Goal: Check status

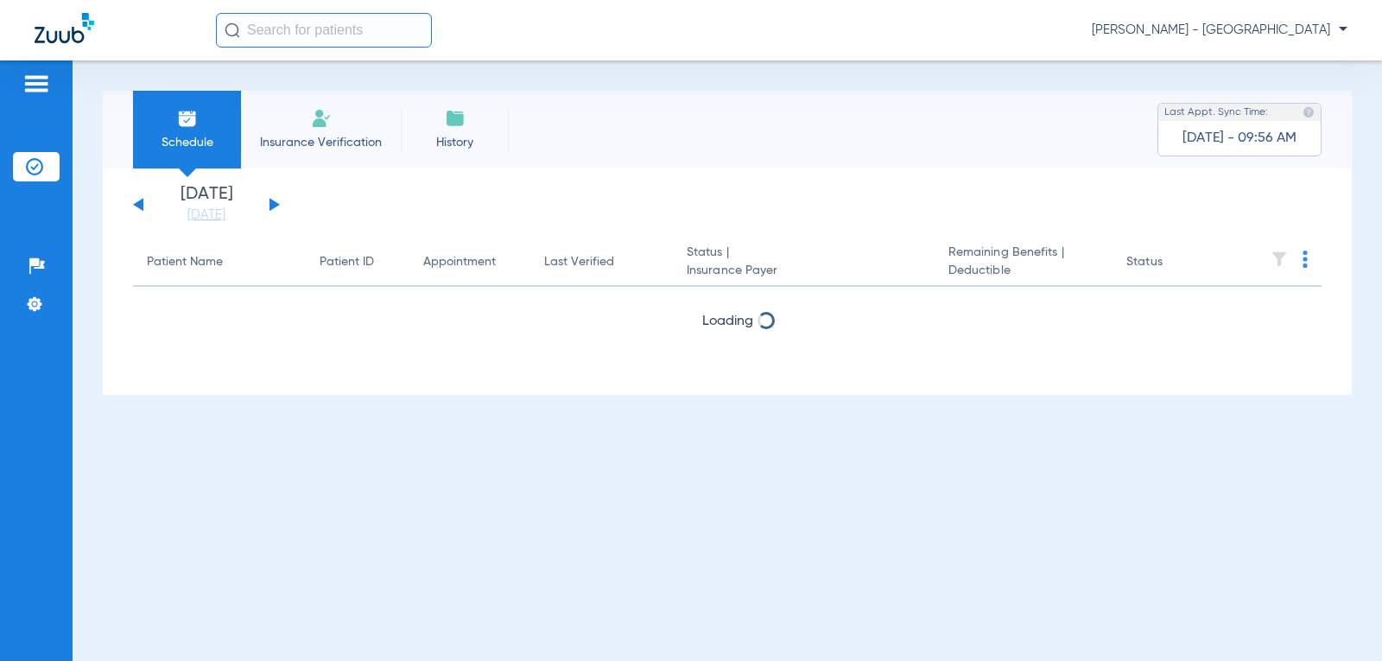
click at [270, 204] on button at bounding box center [274, 204] width 10 height 13
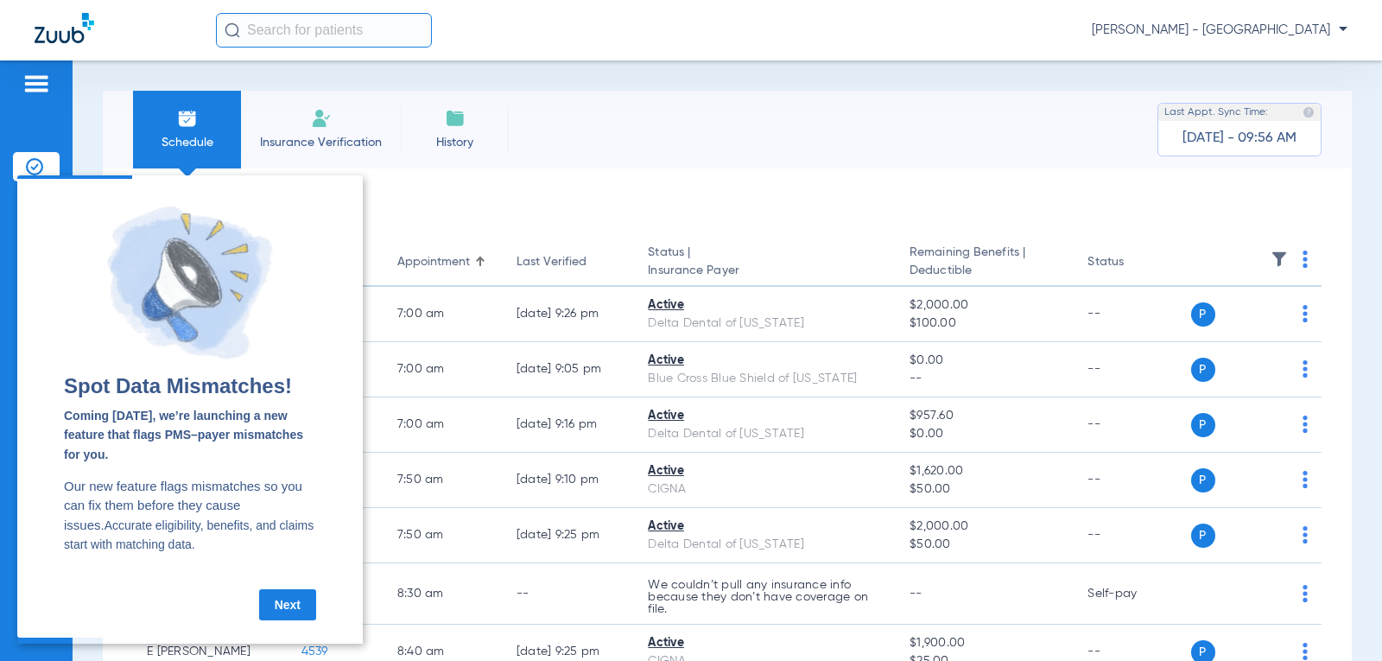
click at [299, 610] on link "Next" at bounding box center [287, 604] width 57 height 31
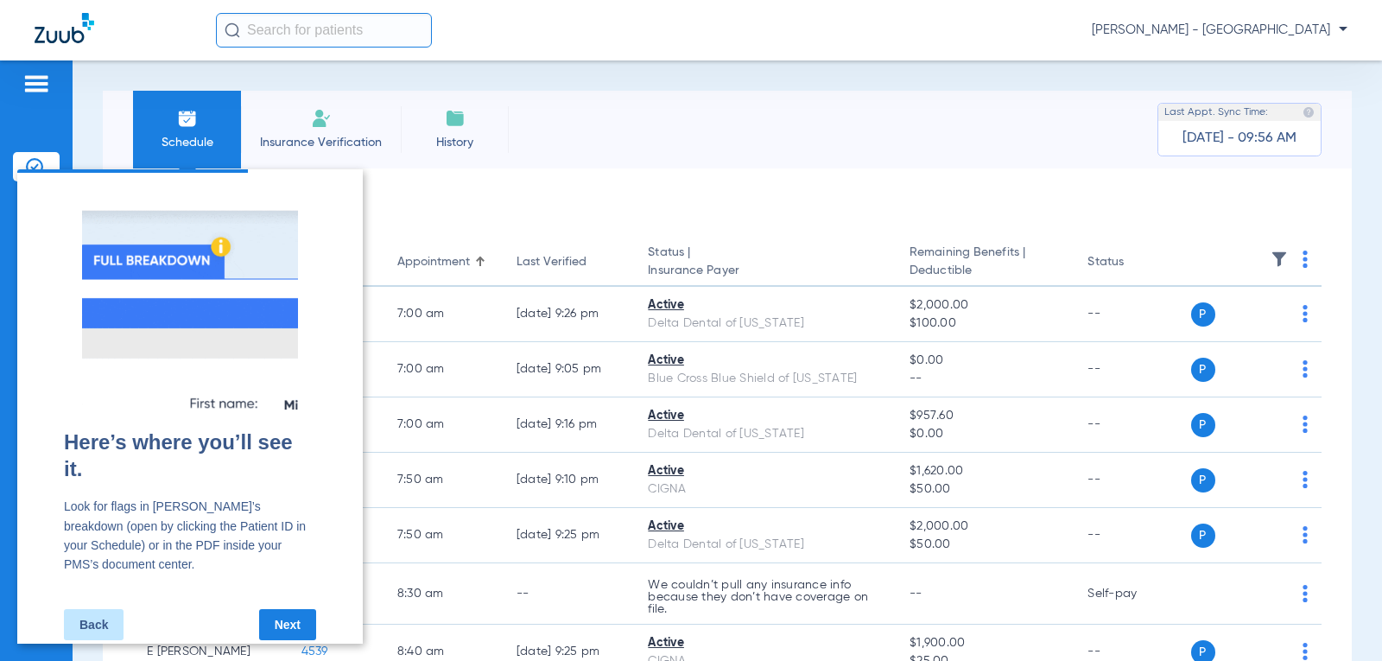
click at [300, 610] on link "Next" at bounding box center [287, 624] width 57 height 31
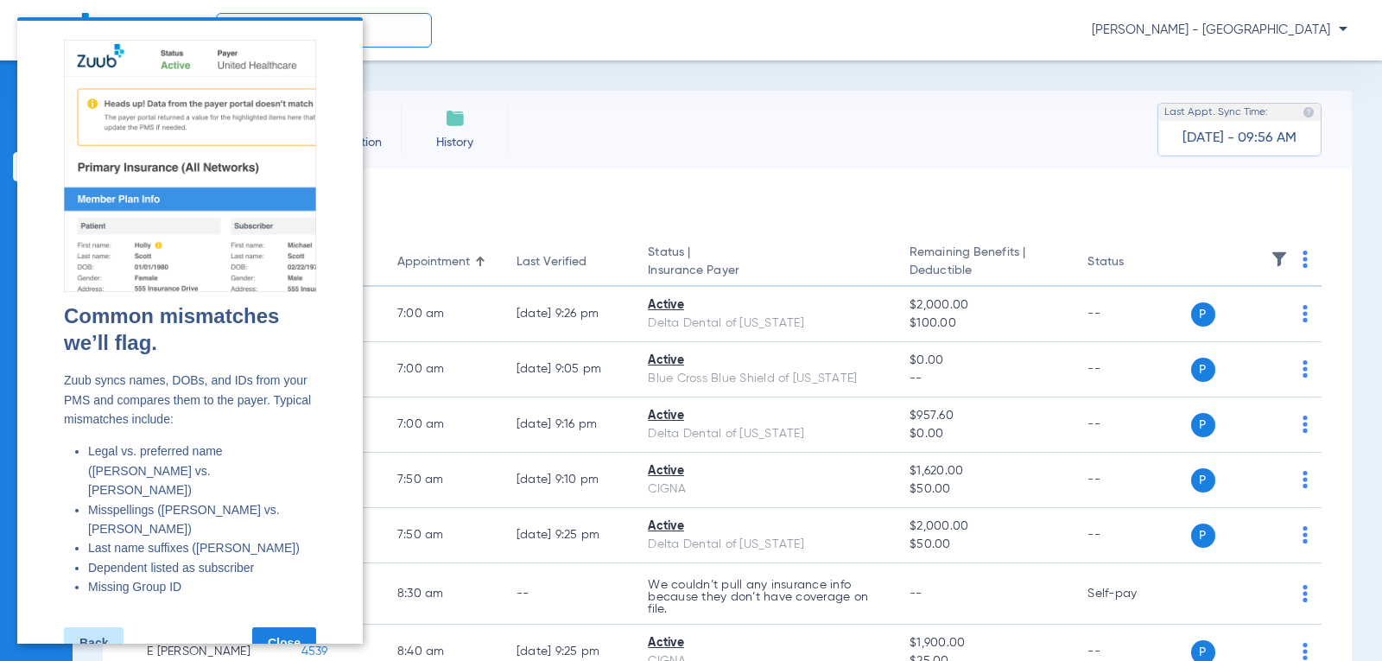
click at [300, 627] on link "Close" at bounding box center [284, 642] width 64 height 31
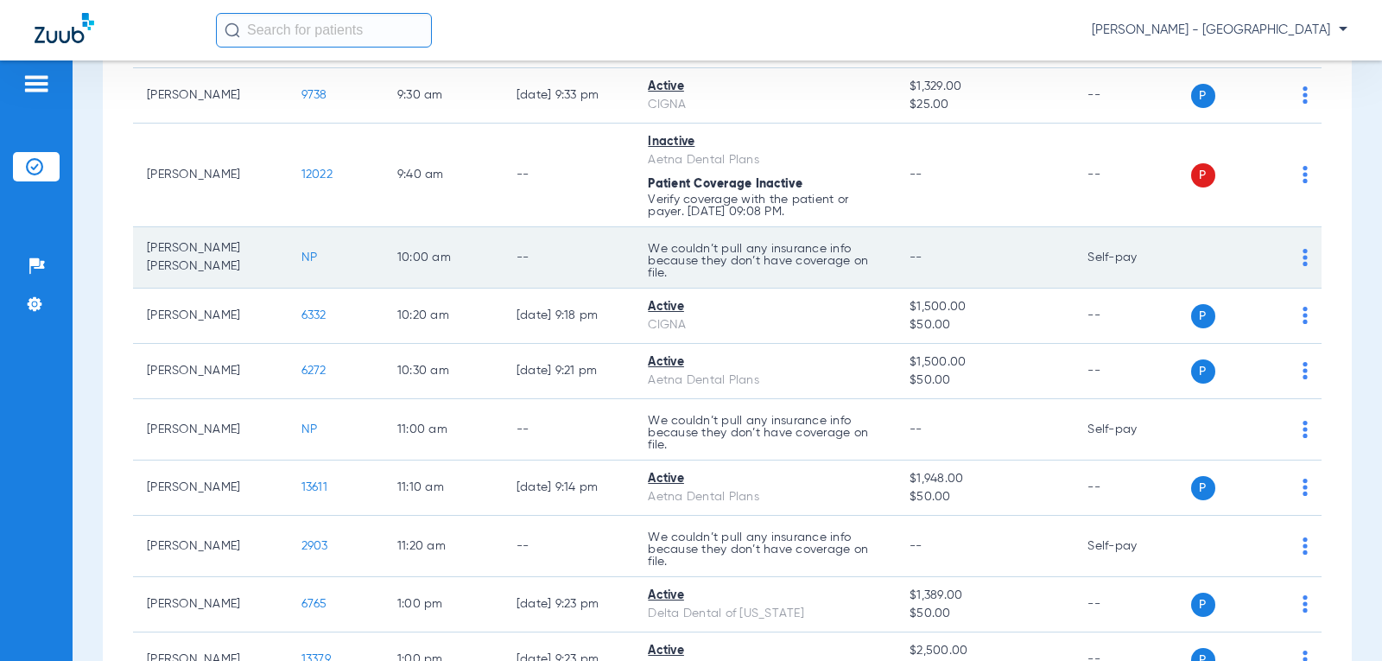
scroll to position [864, 0]
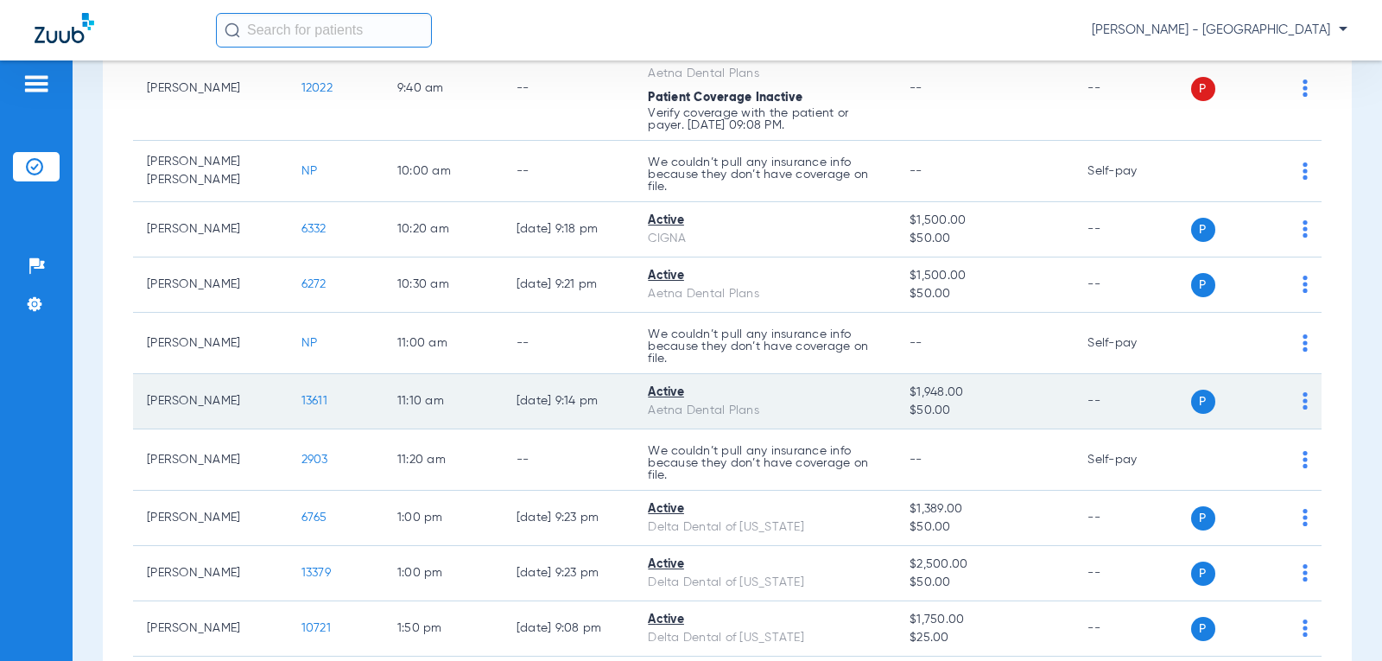
click at [952, 399] on span "$1,948.00" at bounding box center [984, 392] width 150 height 18
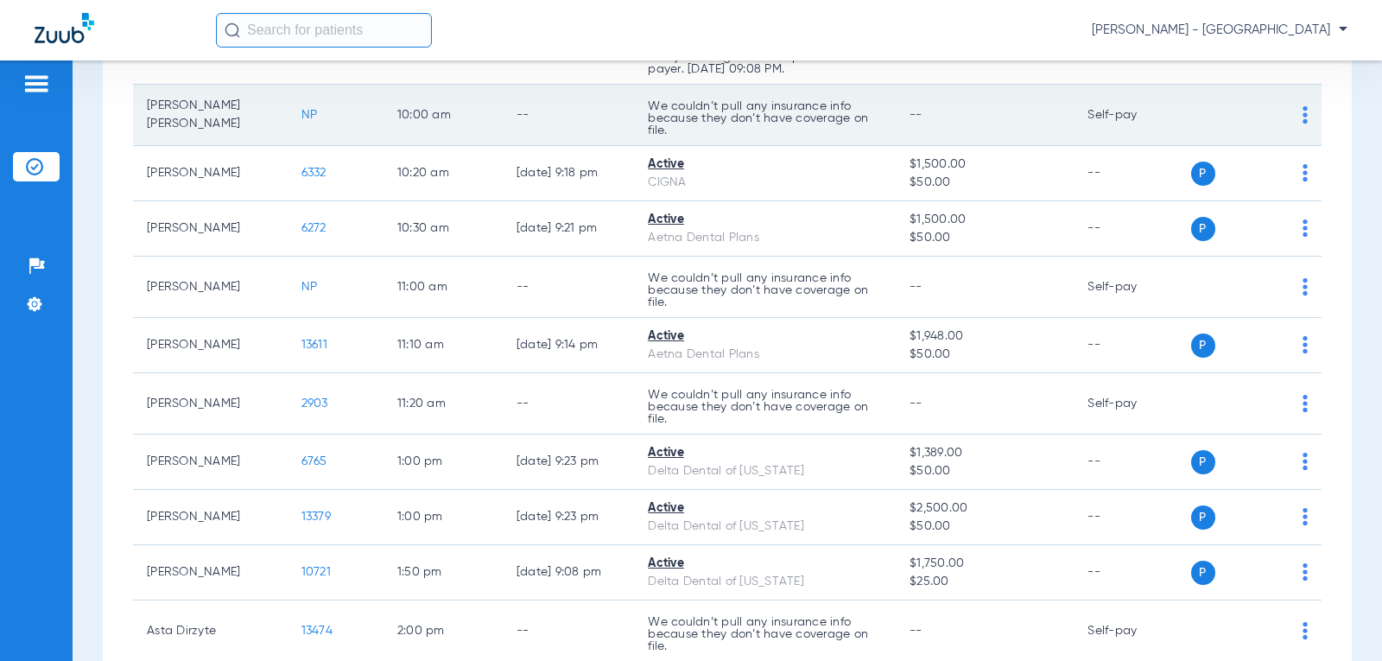
scroll to position [950, 0]
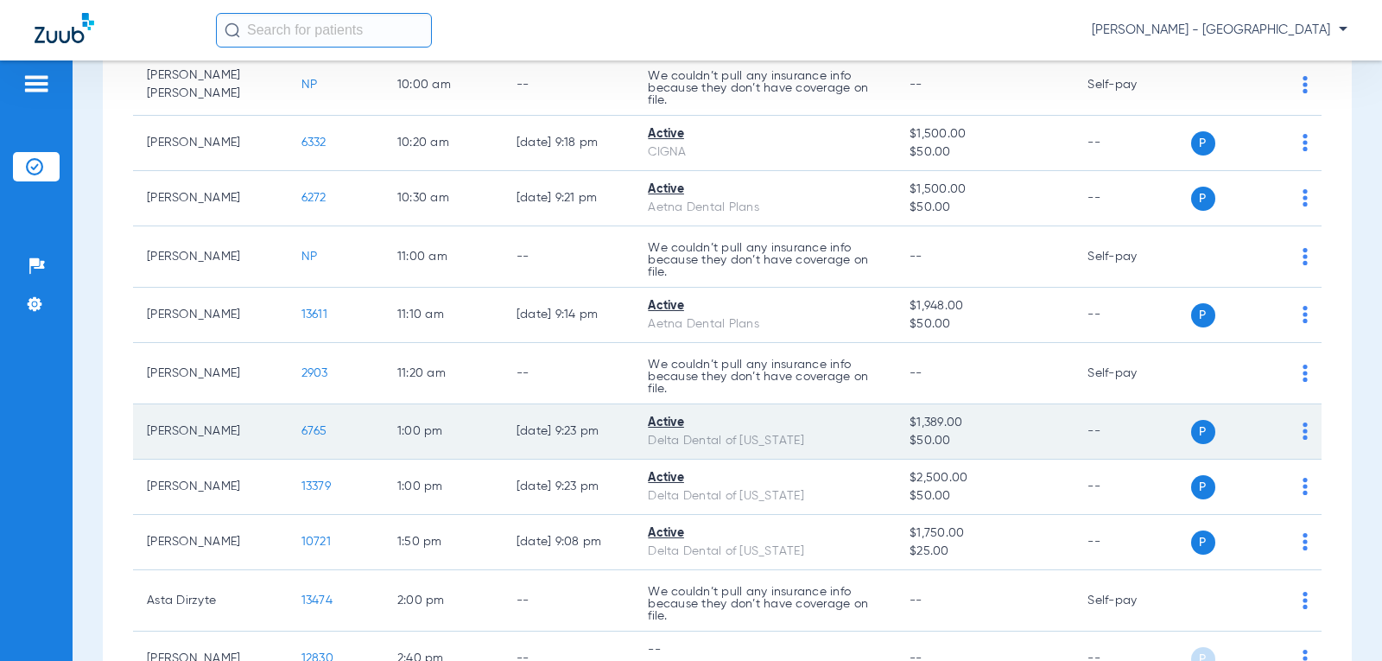
click at [308, 431] on span "6765" at bounding box center [314, 431] width 26 height 12
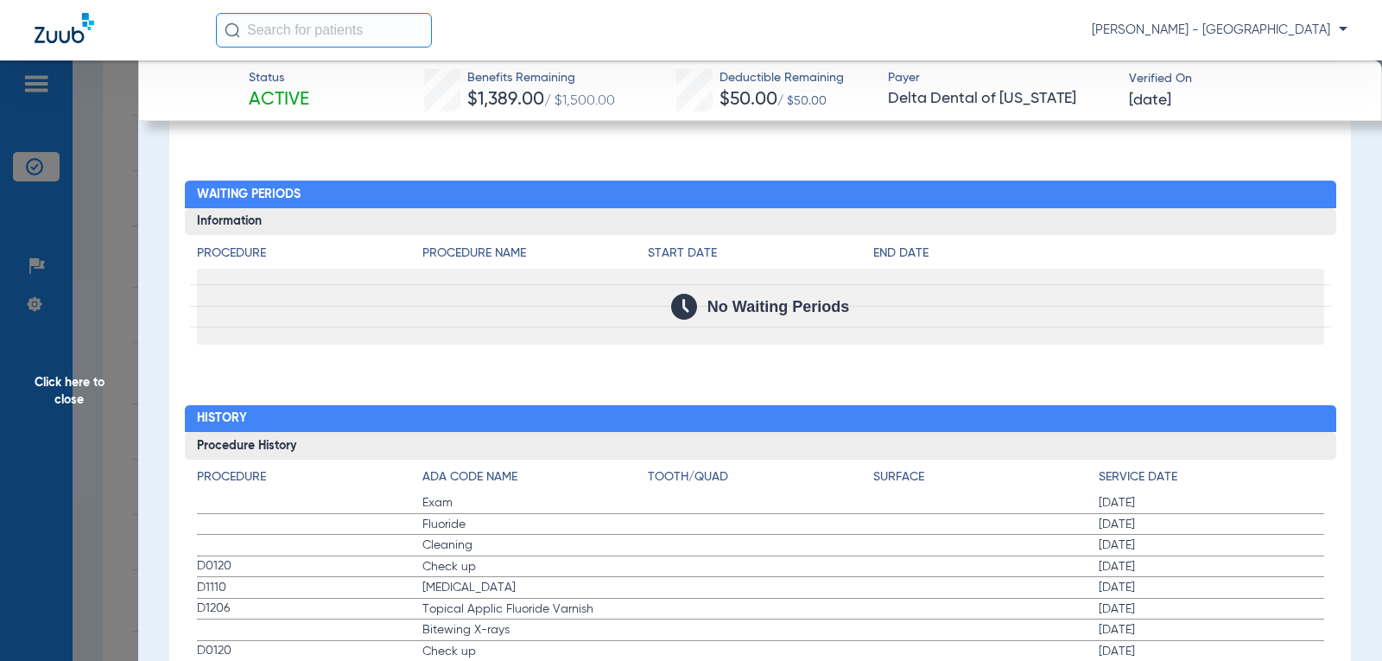
scroll to position [2116, 0]
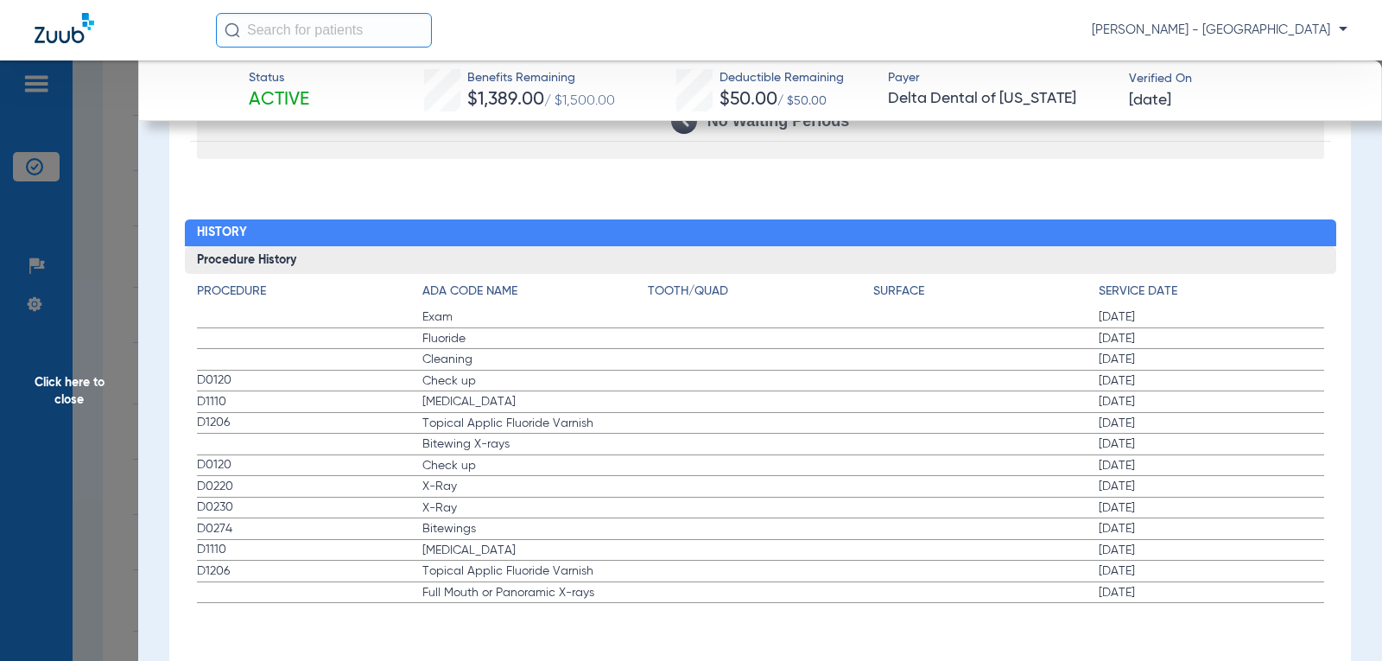
click at [68, 385] on span "Click here to close" at bounding box center [69, 390] width 138 height 661
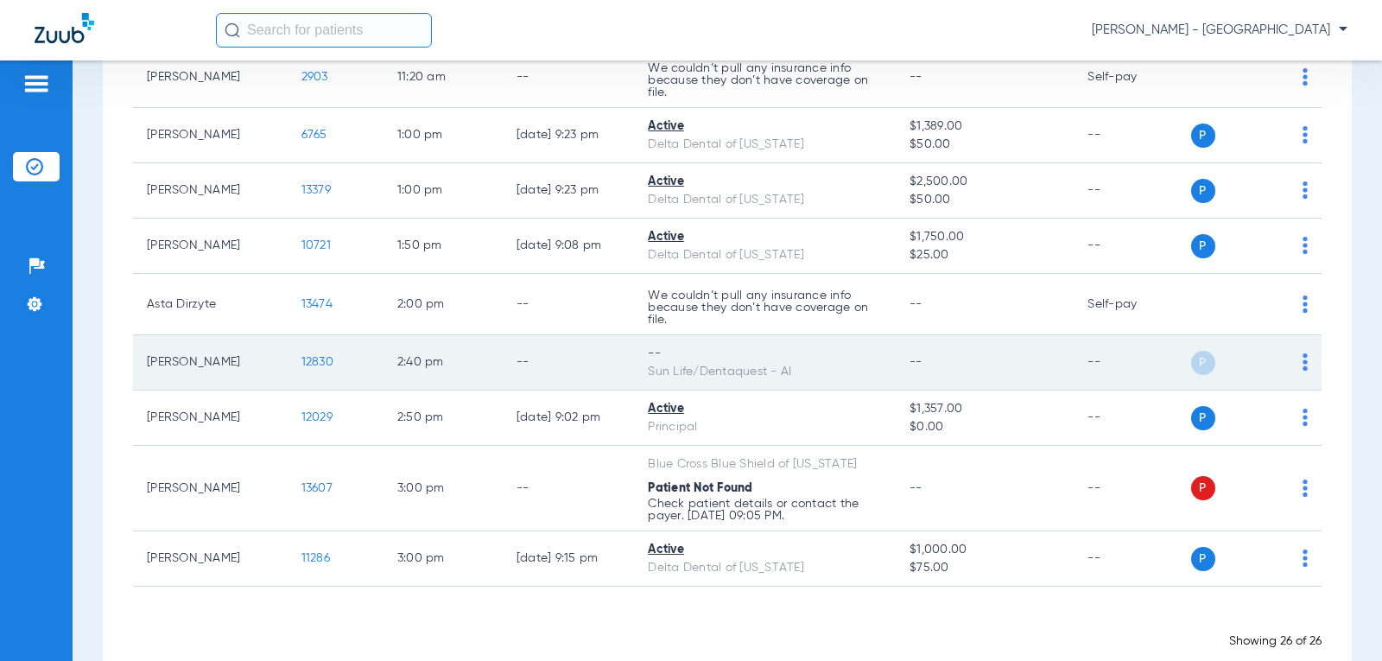
scroll to position [1282, 0]
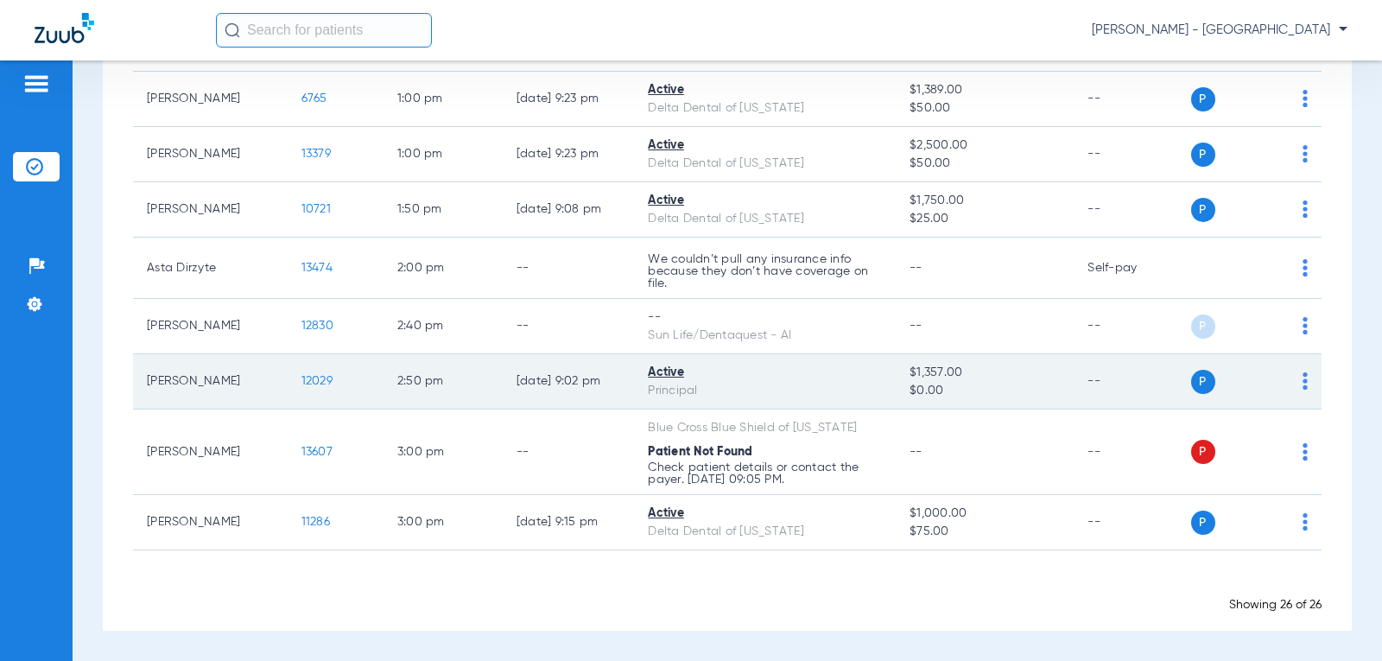
click at [313, 376] on span "12029" at bounding box center [316, 381] width 31 height 12
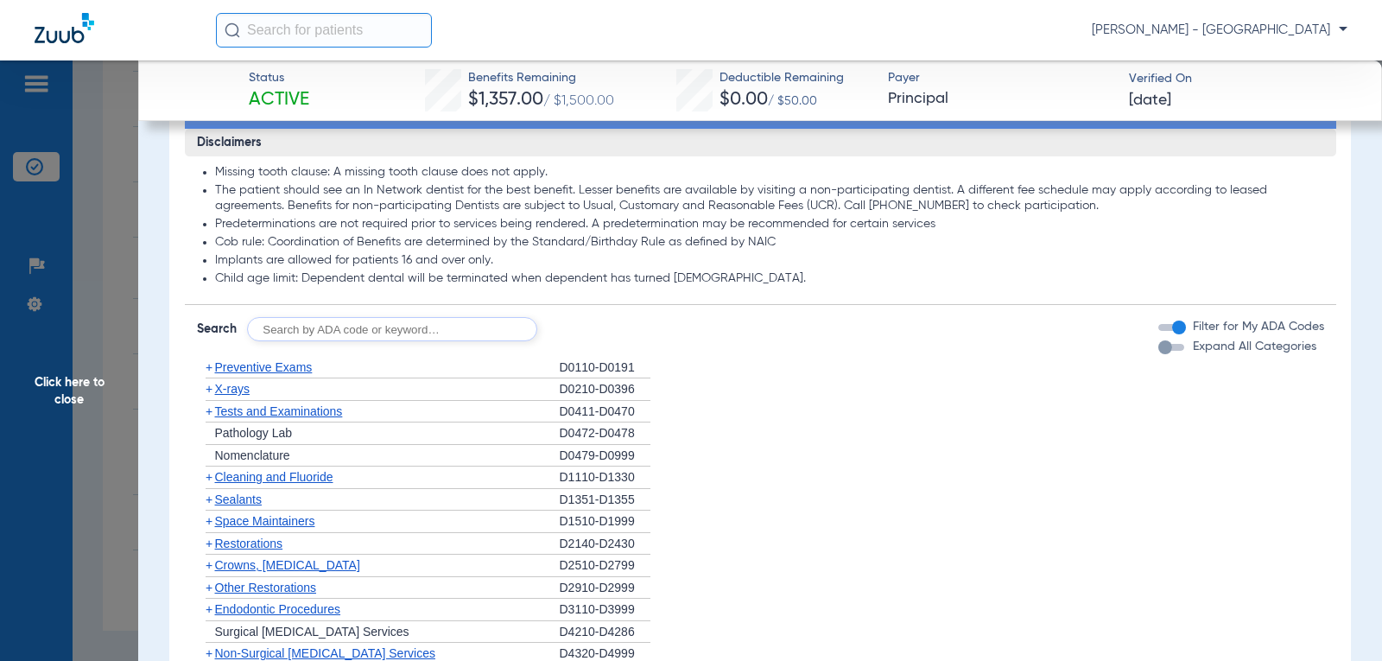
scroll to position [389, 0]
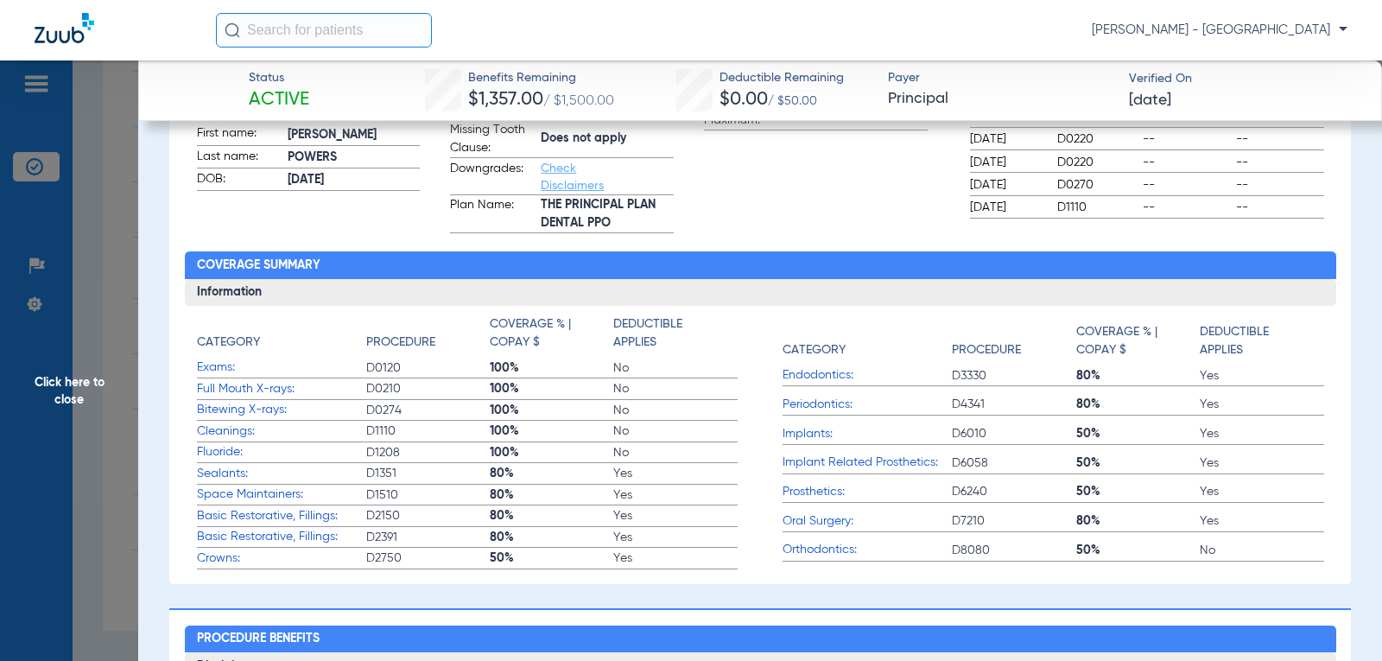
click at [555, 168] on link "Check Disclaimers" at bounding box center [572, 176] width 63 height 29
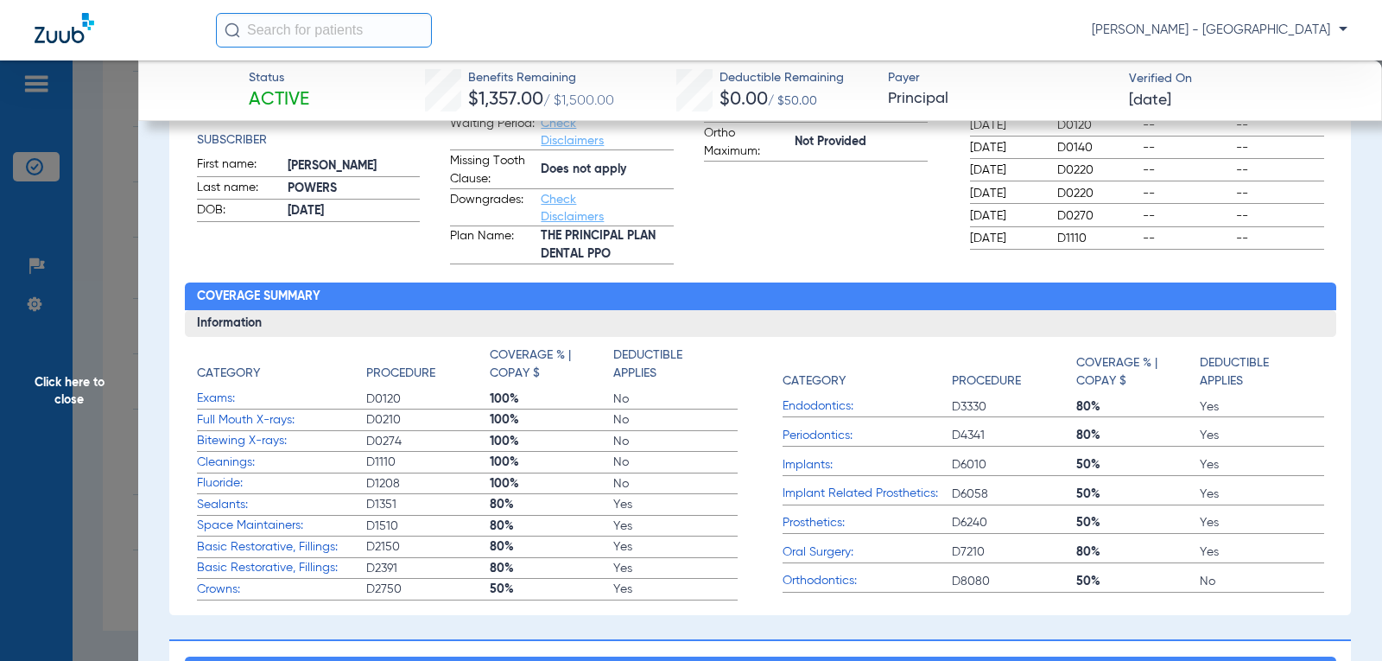
scroll to position [526, 0]
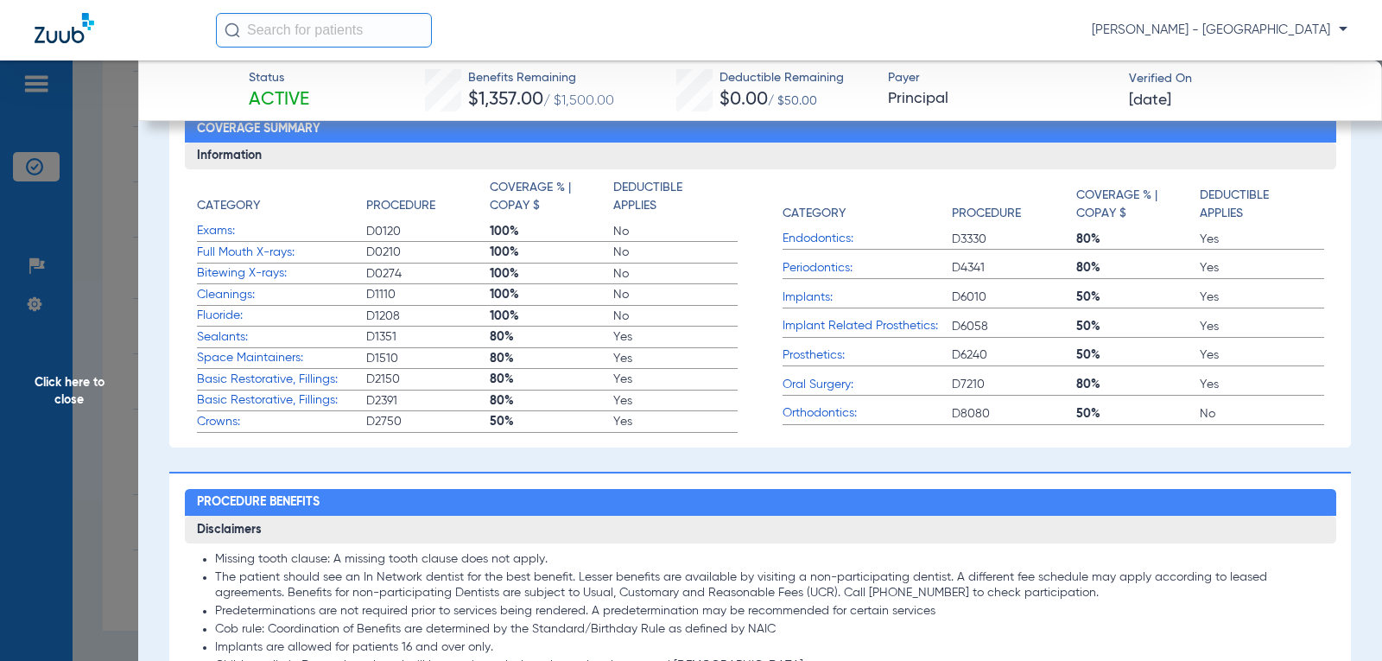
click at [82, 372] on span "Click here to close" at bounding box center [69, 390] width 138 height 661
